Goal: Information Seeking & Learning: Find specific fact

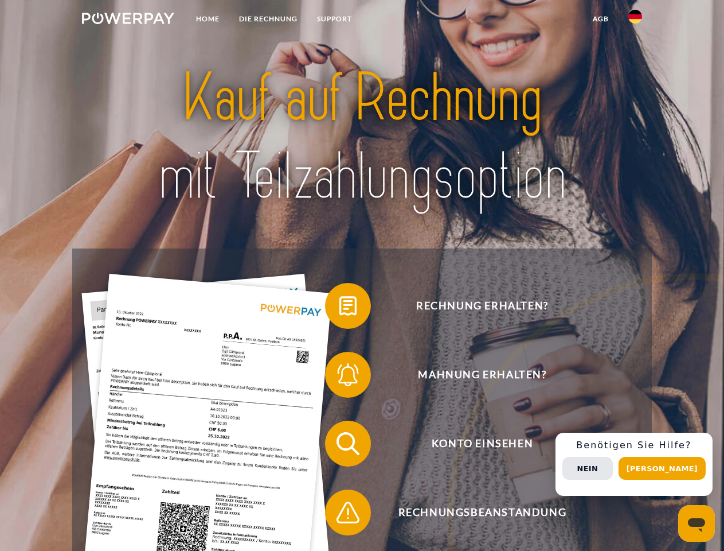
click at [128, 20] on img at bounding box center [128, 18] width 92 height 11
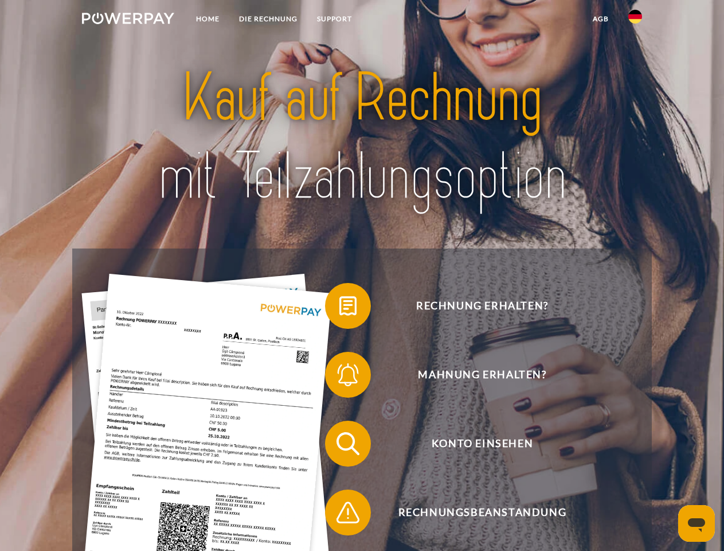
click at [635, 20] on img at bounding box center [636, 17] width 14 height 14
click at [600, 19] on link "agb" at bounding box center [601, 19] width 36 height 21
click at [340, 308] on span at bounding box center [330, 305] width 57 height 57
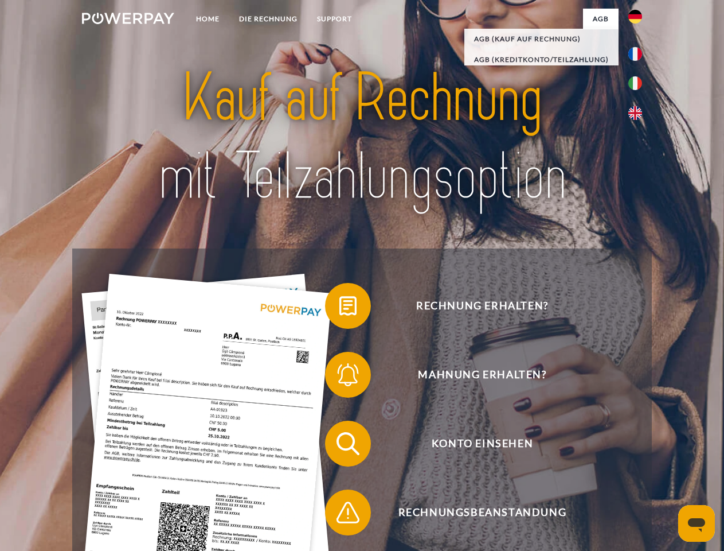
click at [340, 377] on div "Rechnung erhalten? Mahnung erhalten? Konto einsehen" at bounding box center [361, 477] width 579 height 459
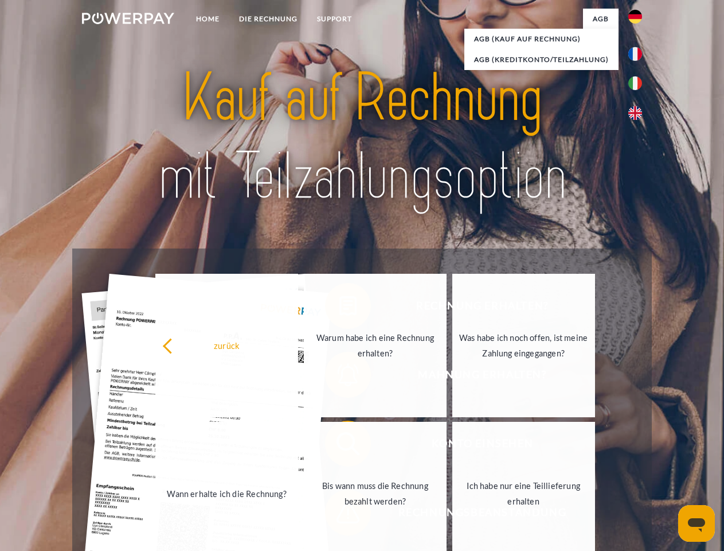
click at [340, 446] on link "Bis wann muss die Rechnung bezahlt werden?" at bounding box center [375, 493] width 143 height 143
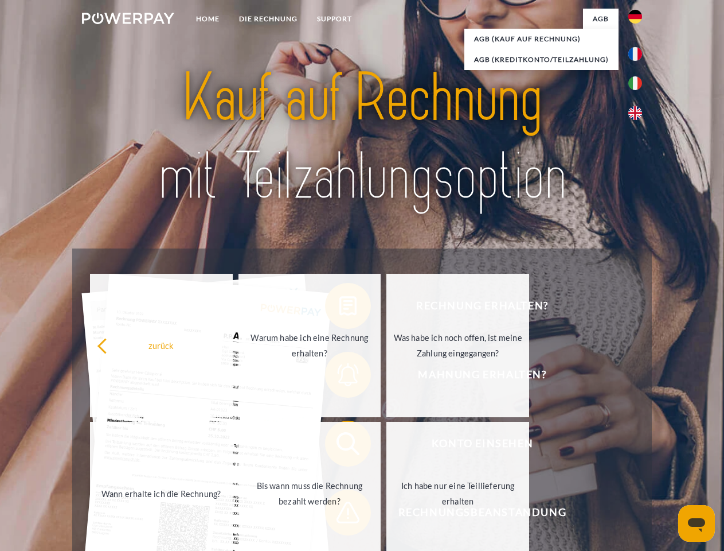
click at [340, 514] on span at bounding box center [330, 511] width 57 height 57
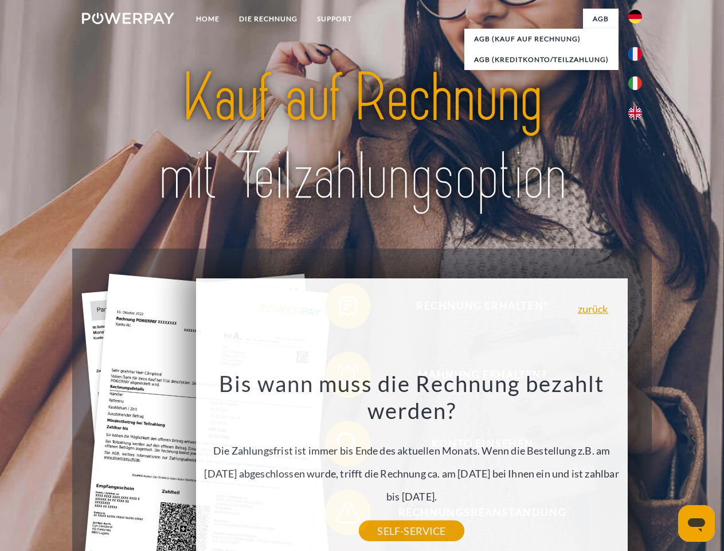
click at [638, 464] on div "Rechnung erhalten? Mahnung erhalten? Konto einsehen" at bounding box center [361, 477] width 579 height 459
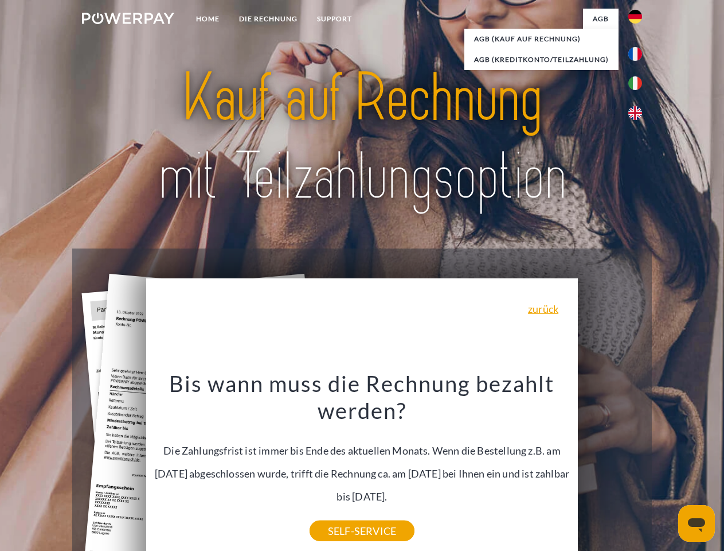
click at [610, 466] on span "Konto einsehen" at bounding box center [482, 443] width 281 height 46
click at [666, 468] on header "Home DIE RECHNUNG SUPPORT" at bounding box center [362, 396] width 724 height 792
